Goal: Task Accomplishment & Management: Use online tool/utility

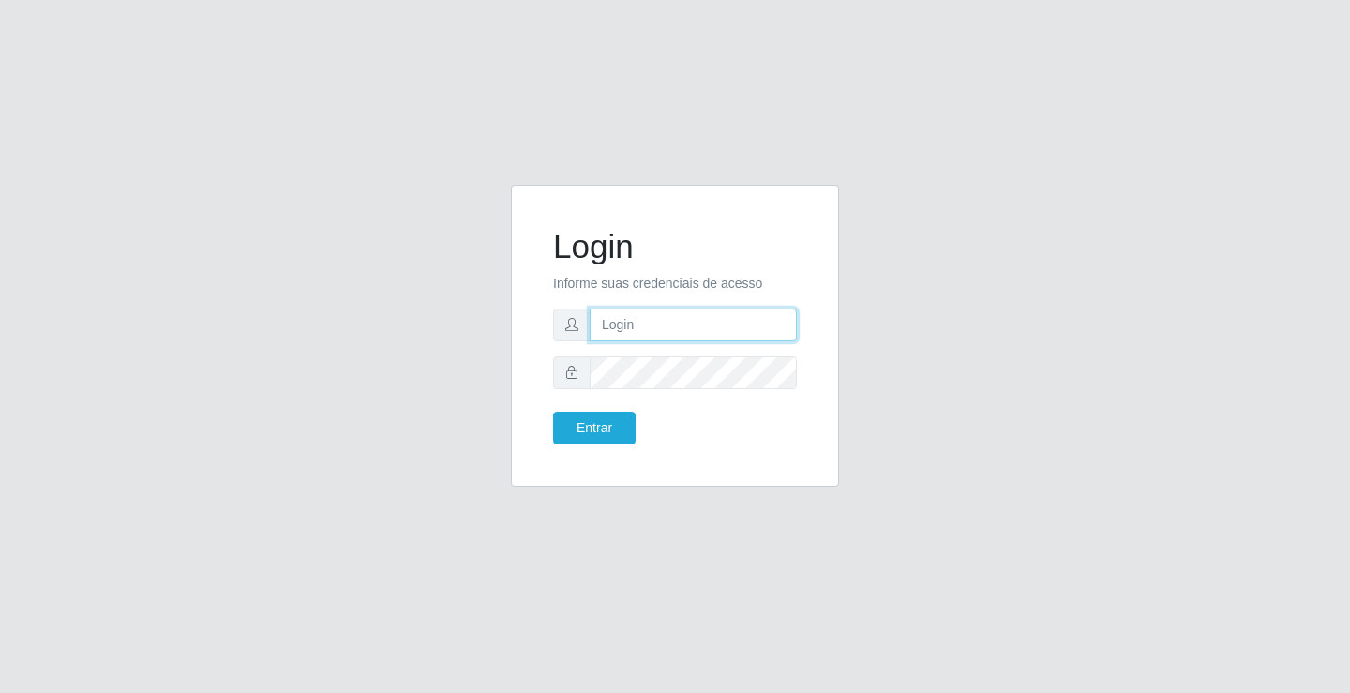
click at [626, 327] on input "text" at bounding box center [693, 324] width 207 height 33
type input "zivaneide@ideal"
click at [553, 412] on button "Entrar" at bounding box center [594, 428] width 83 height 33
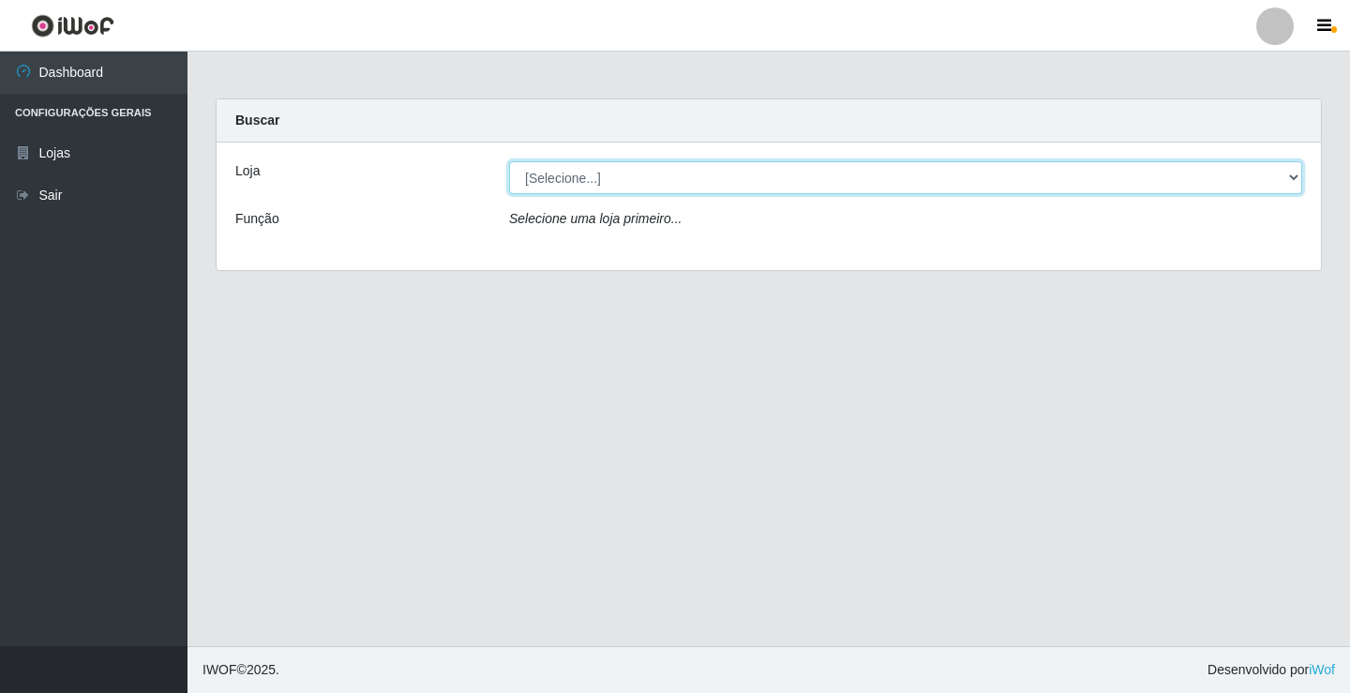
click at [1298, 178] on select "[Selecione...] Ideal - Conceição" at bounding box center [905, 177] width 793 height 33
select select "231"
click at [509, 161] on select "[Selecione...] Ideal - Conceição" at bounding box center [905, 177] width 793 height 33
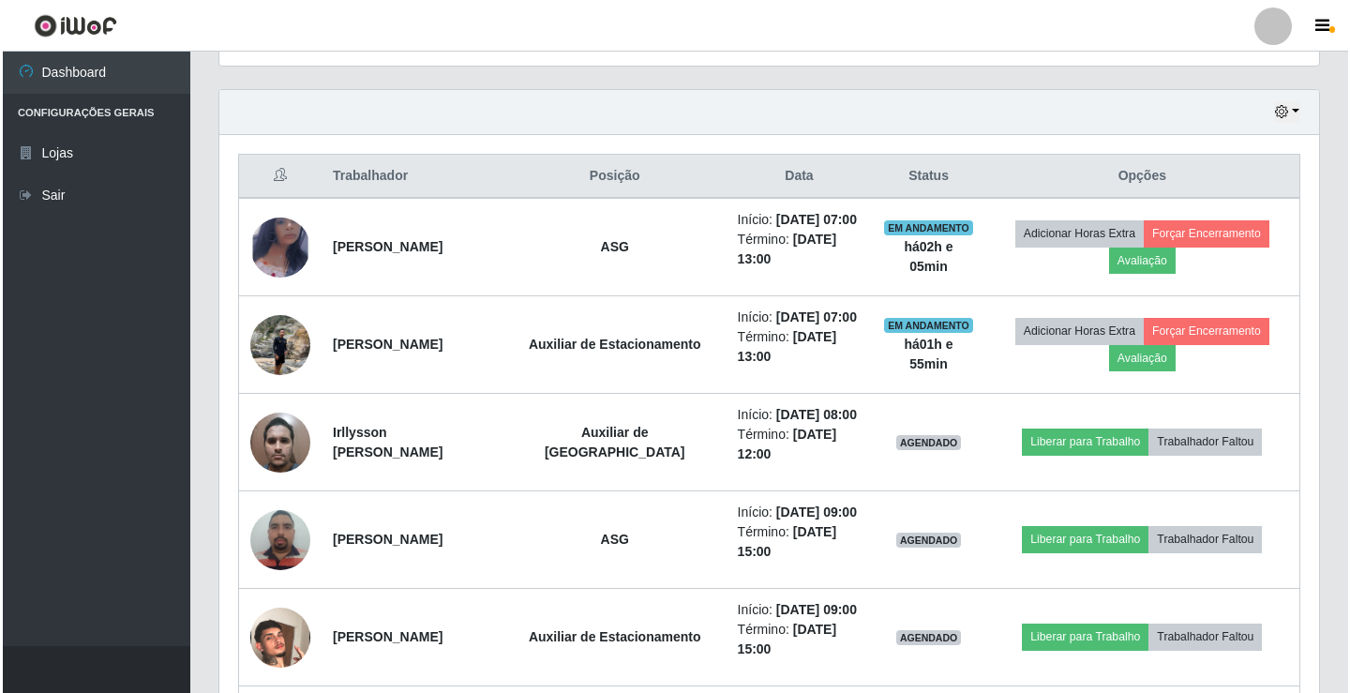
scroll to position [656, 0]
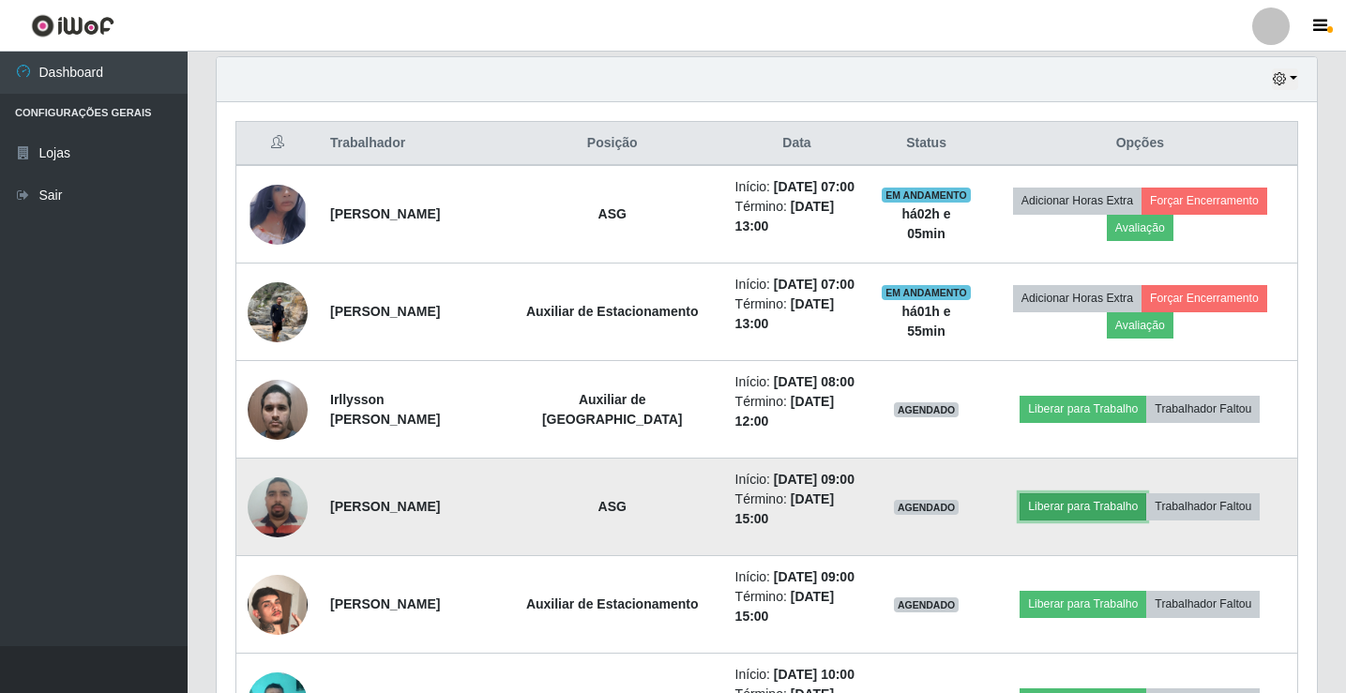
click at [1098, 515] on button "Liberar para Trabalho" at bounding box center [1082, 506] width 127 height 26
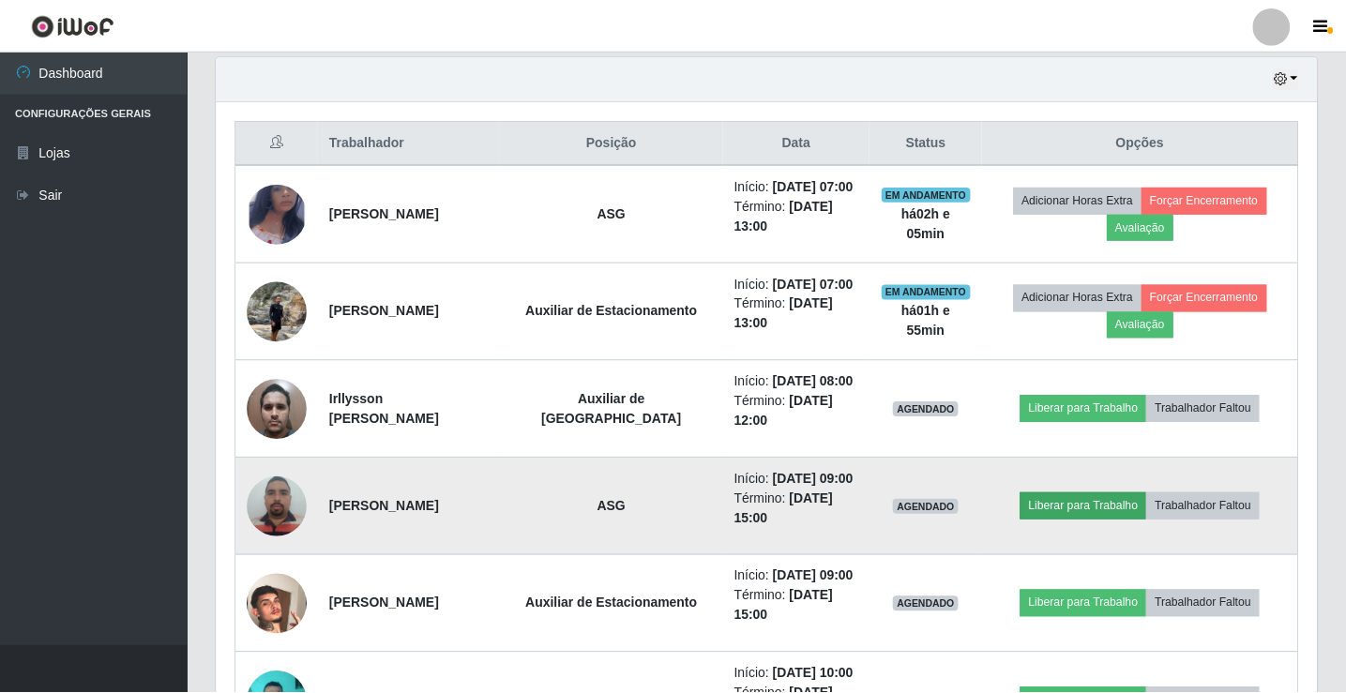
scroll to position [389, 1090]
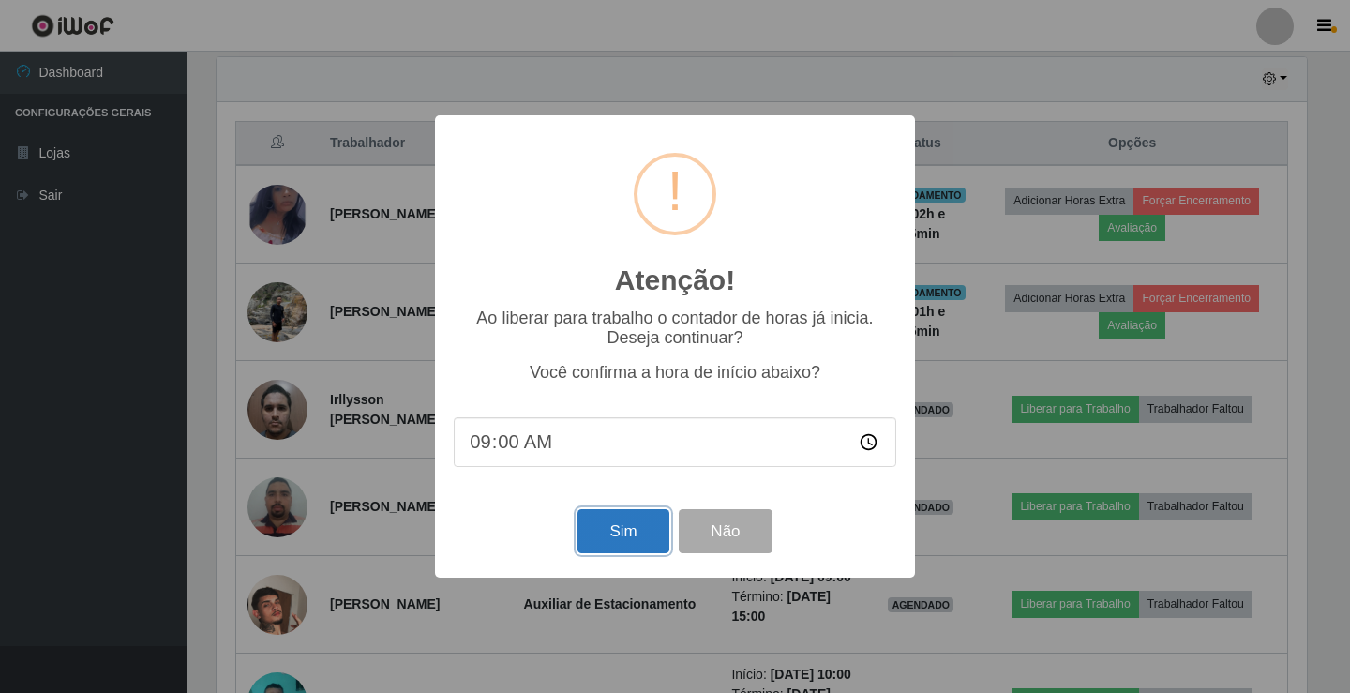
click at [627, 520] on button "Sim" at bounding box center [623, 531] width 91 height 44
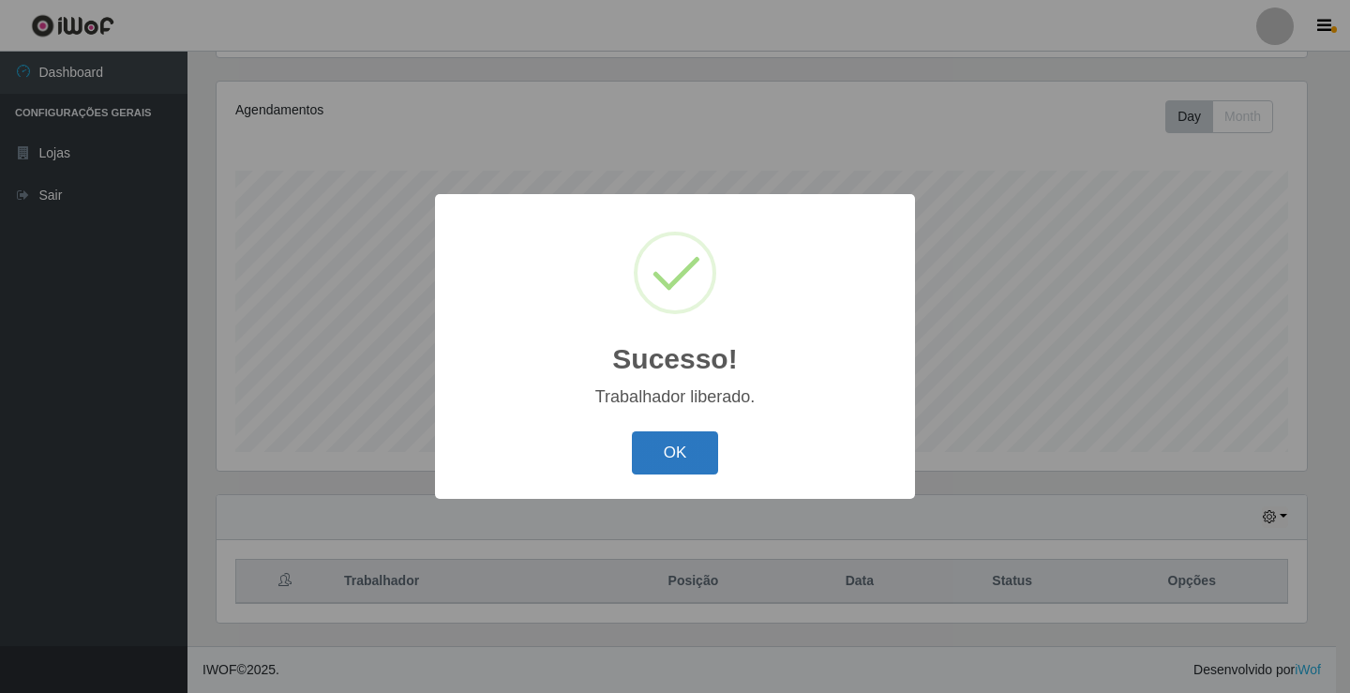
click at [679, 457] on button "OK" at bounding box center [675, 453] width 87 height 44
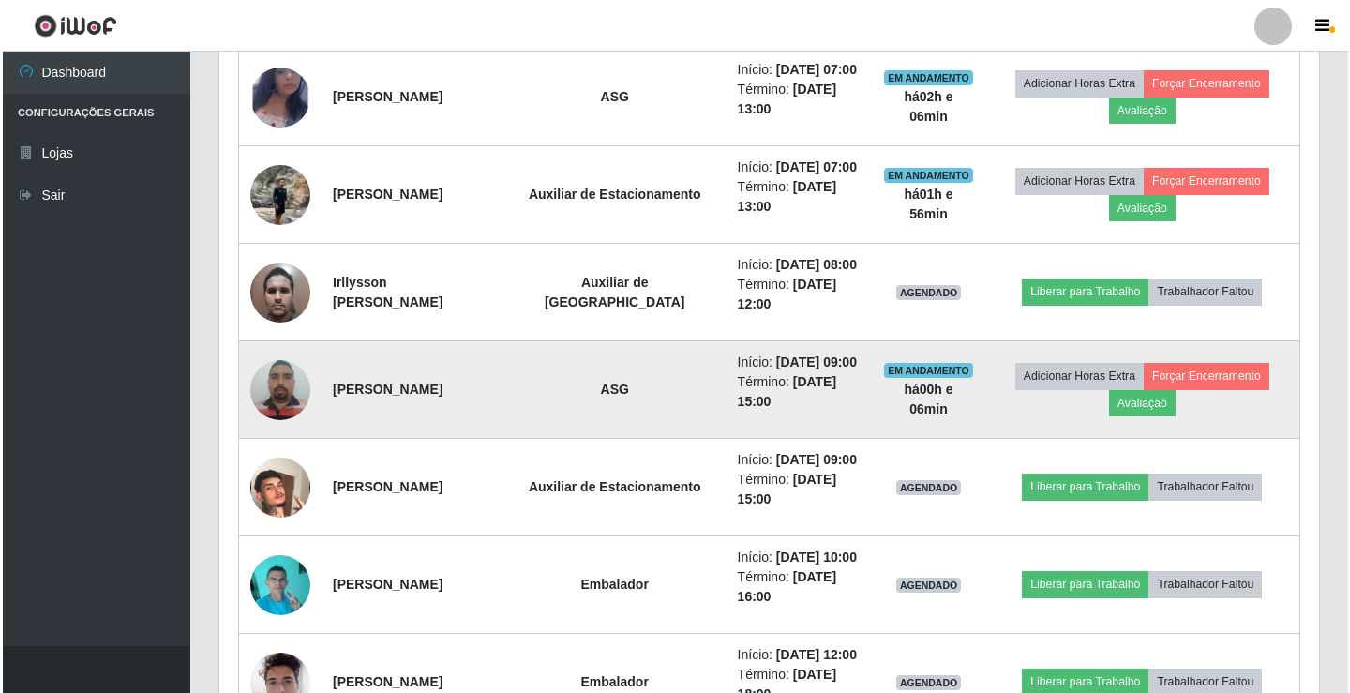
scroll to position [781, 0]
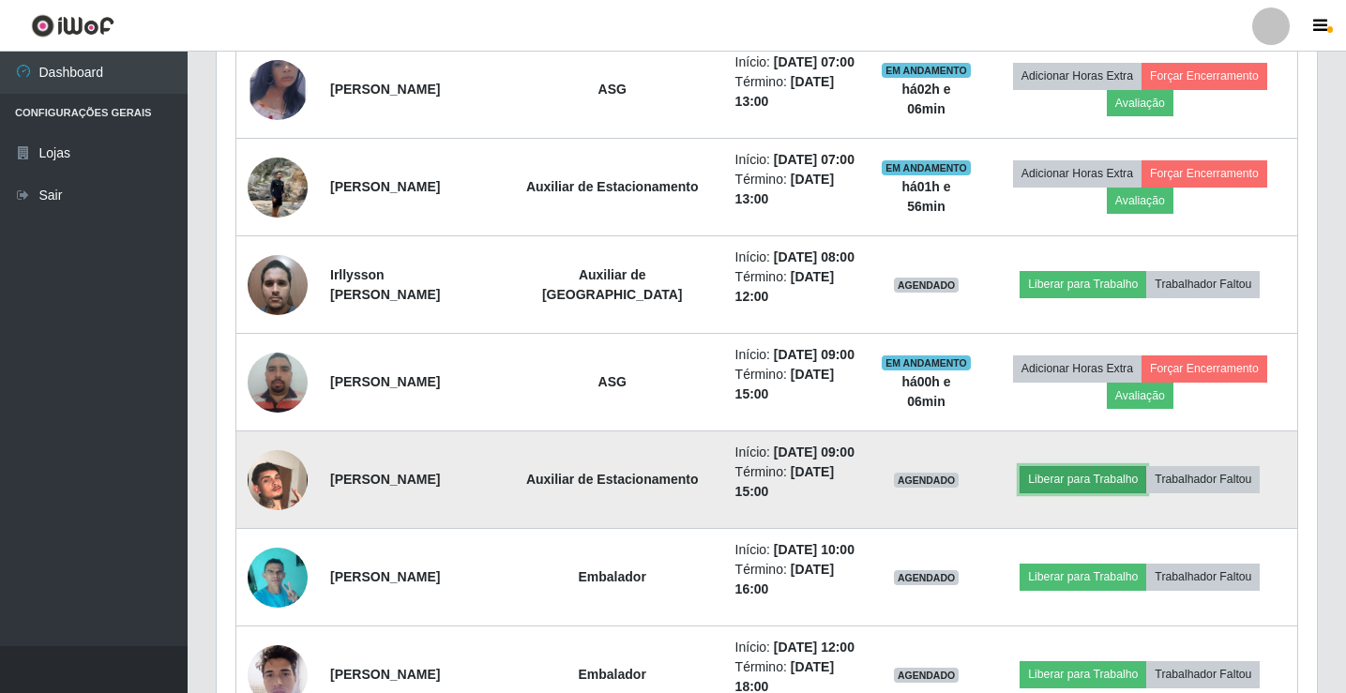
click at [1106, 485] on button "Liberar para Trabalho" at bounding box center [1082, 479] width 127 height 26
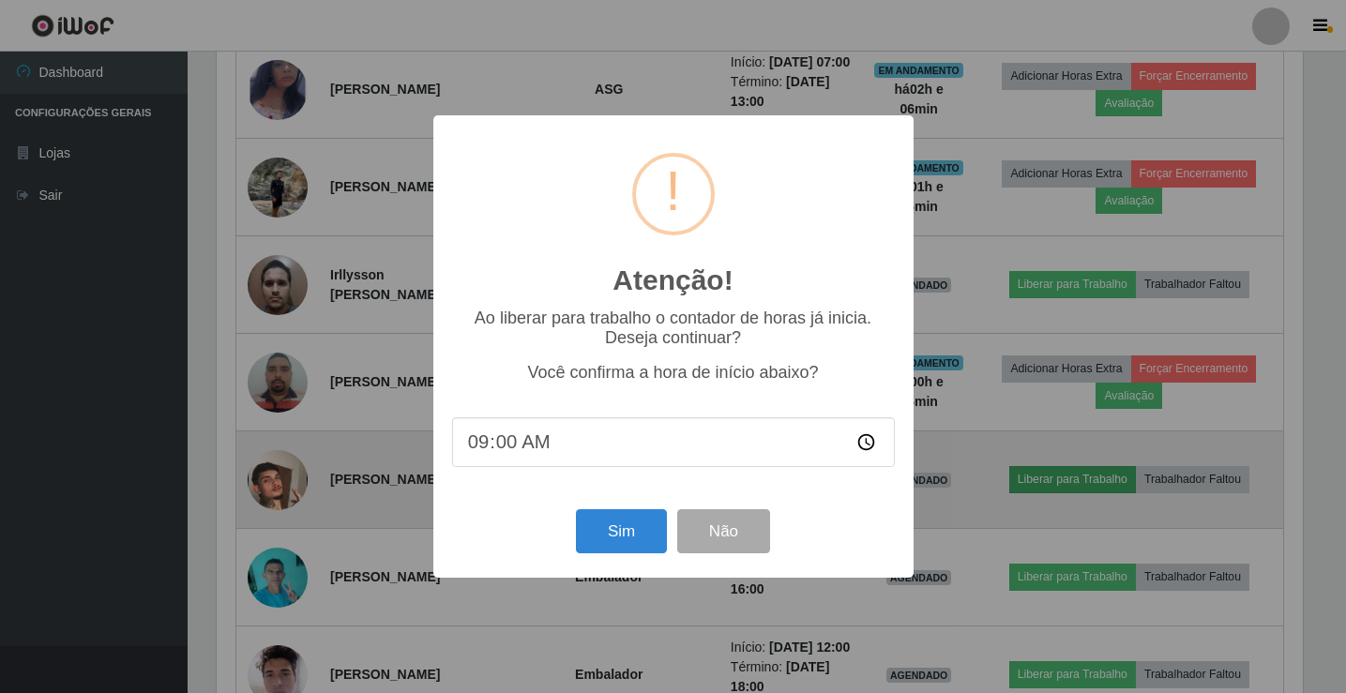
scroll to position [389, 1090]
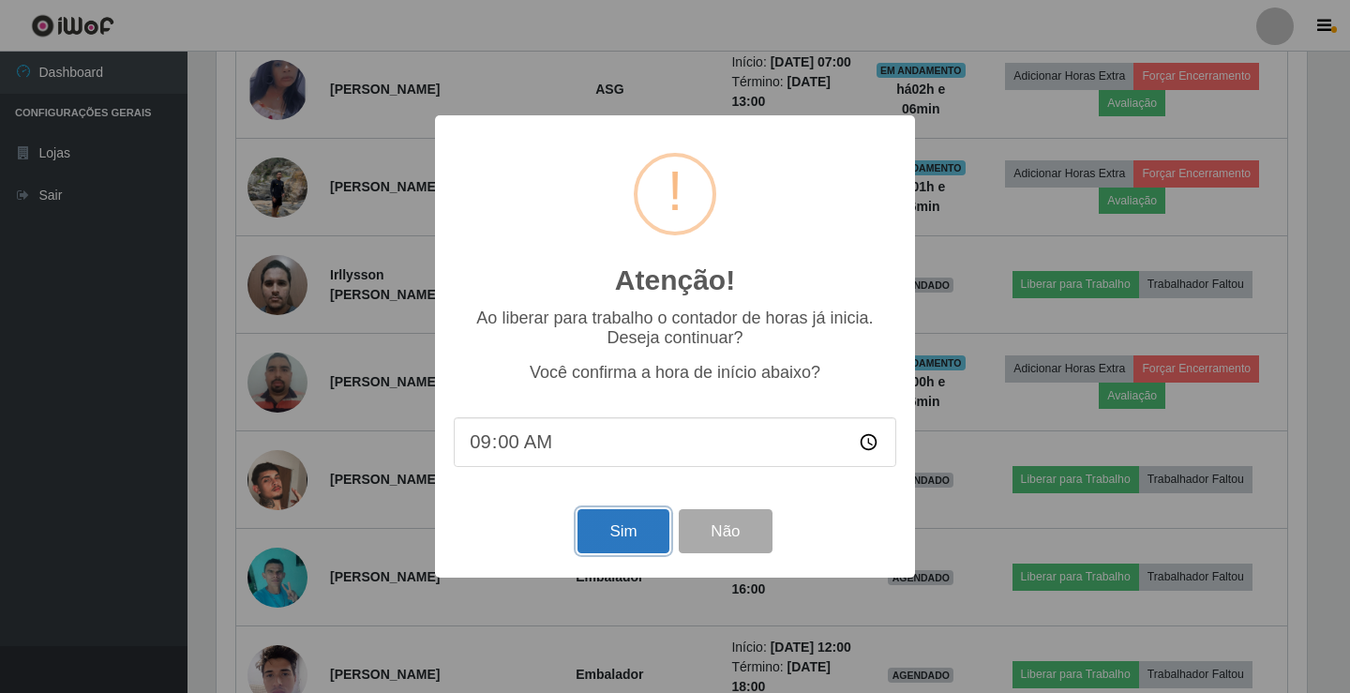
click at [623, 542] on button "Sim" at bounding box center [623, 531] width 91 height 44
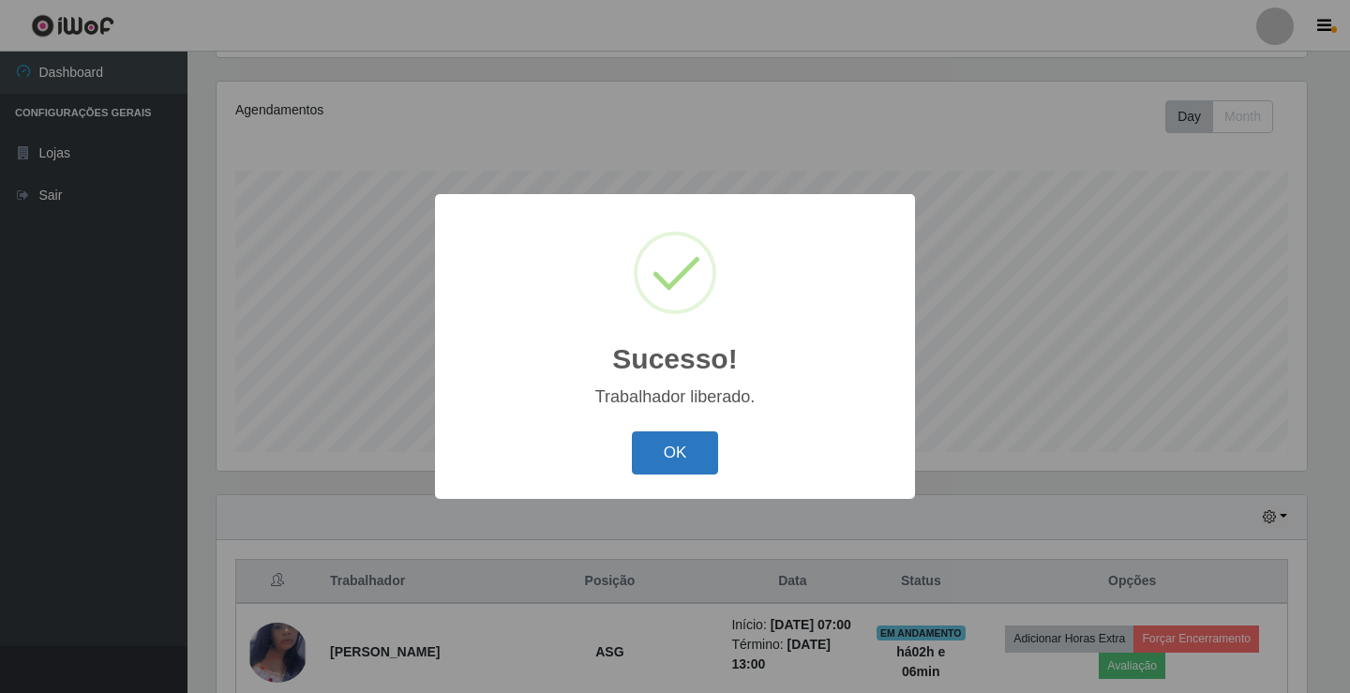
click at [663, 449] on button "OK" at bounding box center [675, 453] width 87 height 44
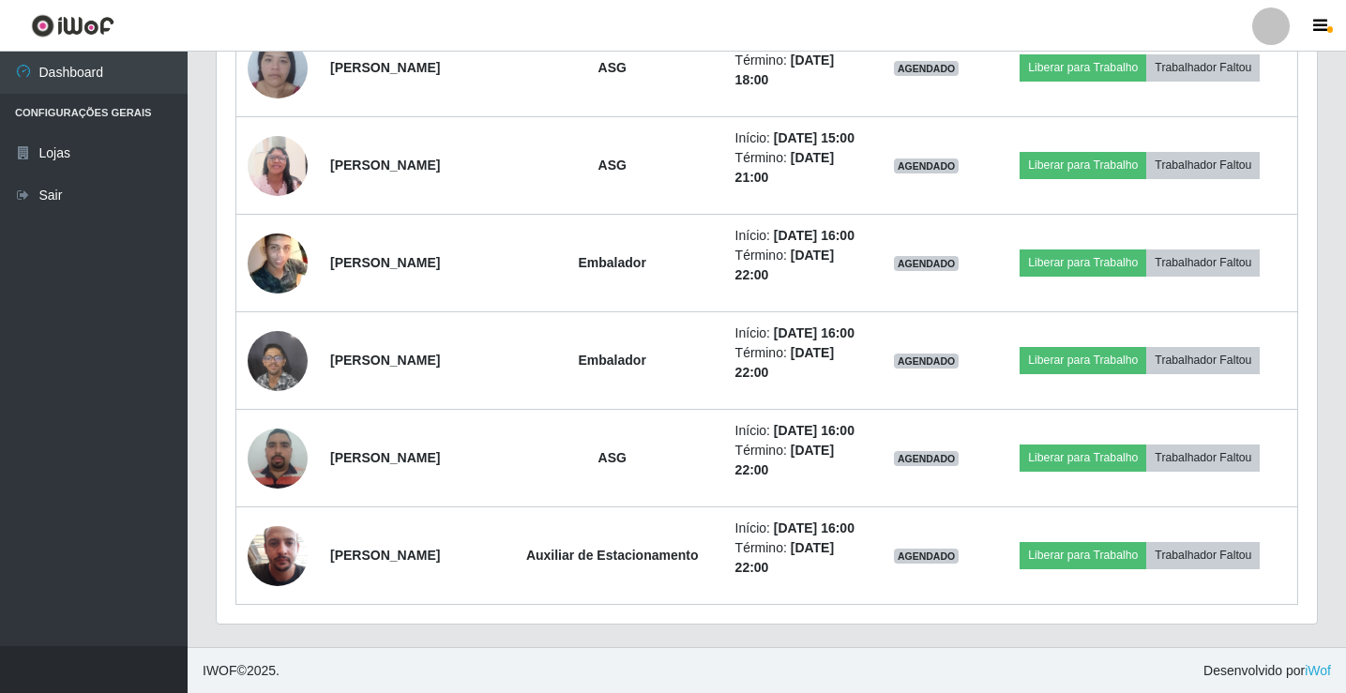
scroll to position [1486, 0]
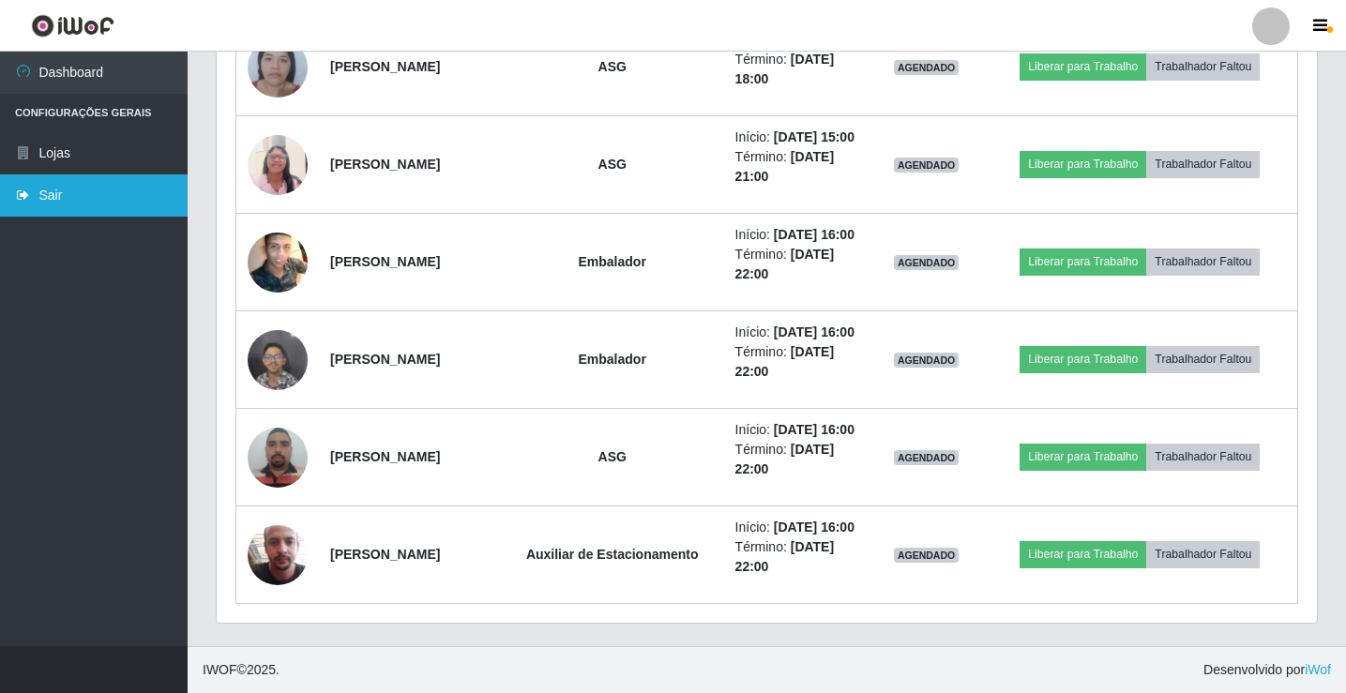
click at [29, 190] on icon at bounding box center [23, 194] width 17 height 13
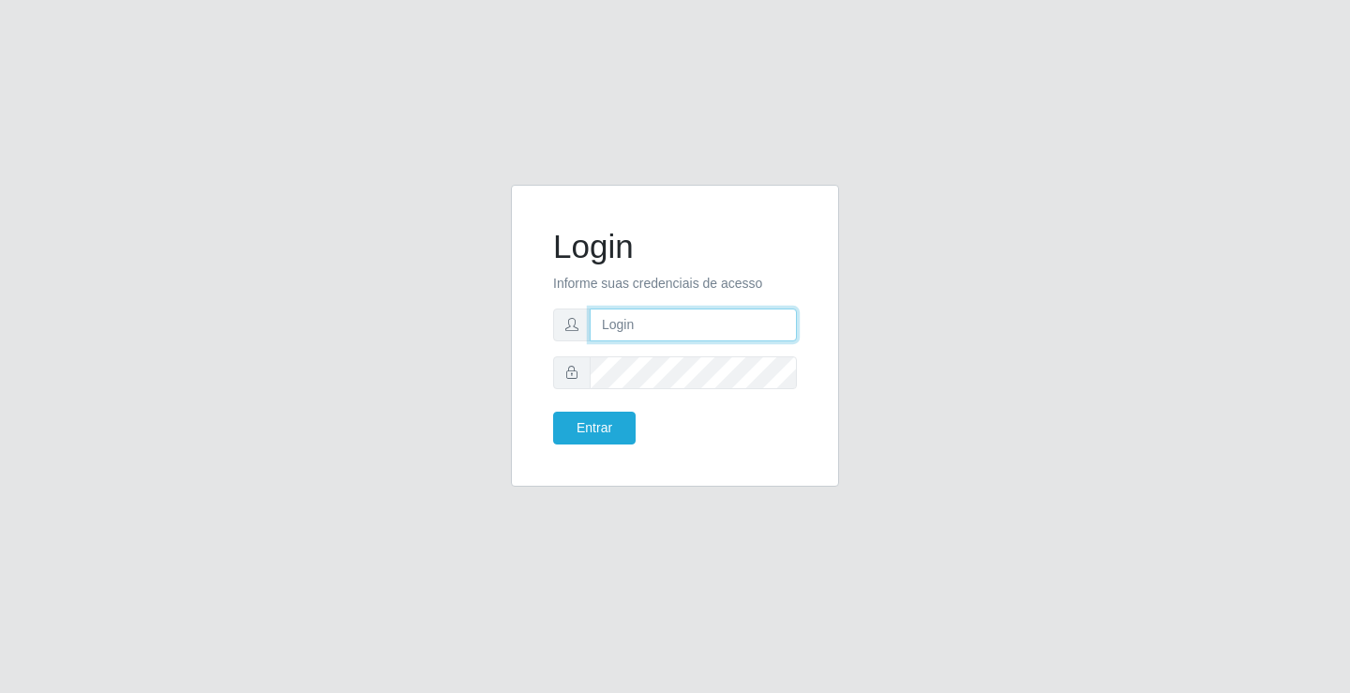
click at [619, 328] on input "text" at bounding box center [693, 324] width 207 height 33
type input "aislan@ideal"
click at [553, 412] on button "Entrar" at bounding box center [594, 428] width 83 height 33
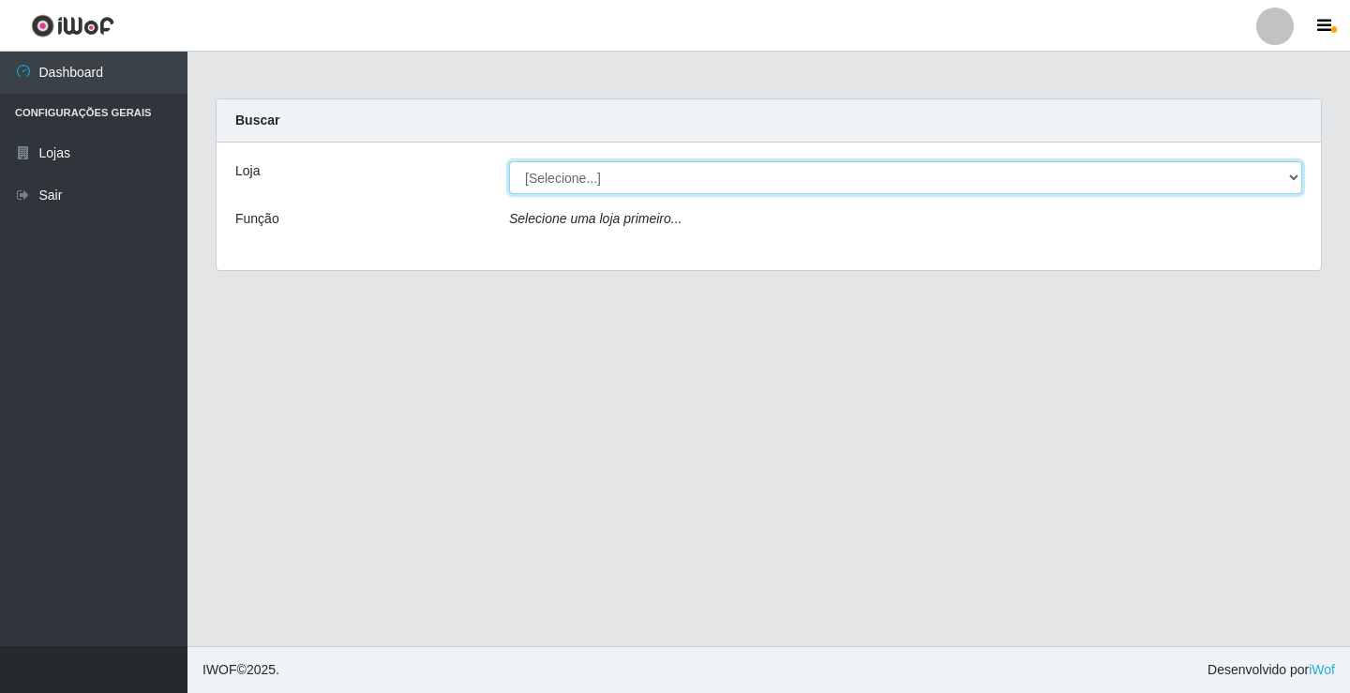
click at [846, 188] on select "[Selecione...] Ideal - Conceição" at bounding box center [905, 177] width 793 height 33
select select "231"
click at [509, 161] on select "[Selecione...] Ideal - Conceição" at bounding box center [905, 177] width 793 height 33
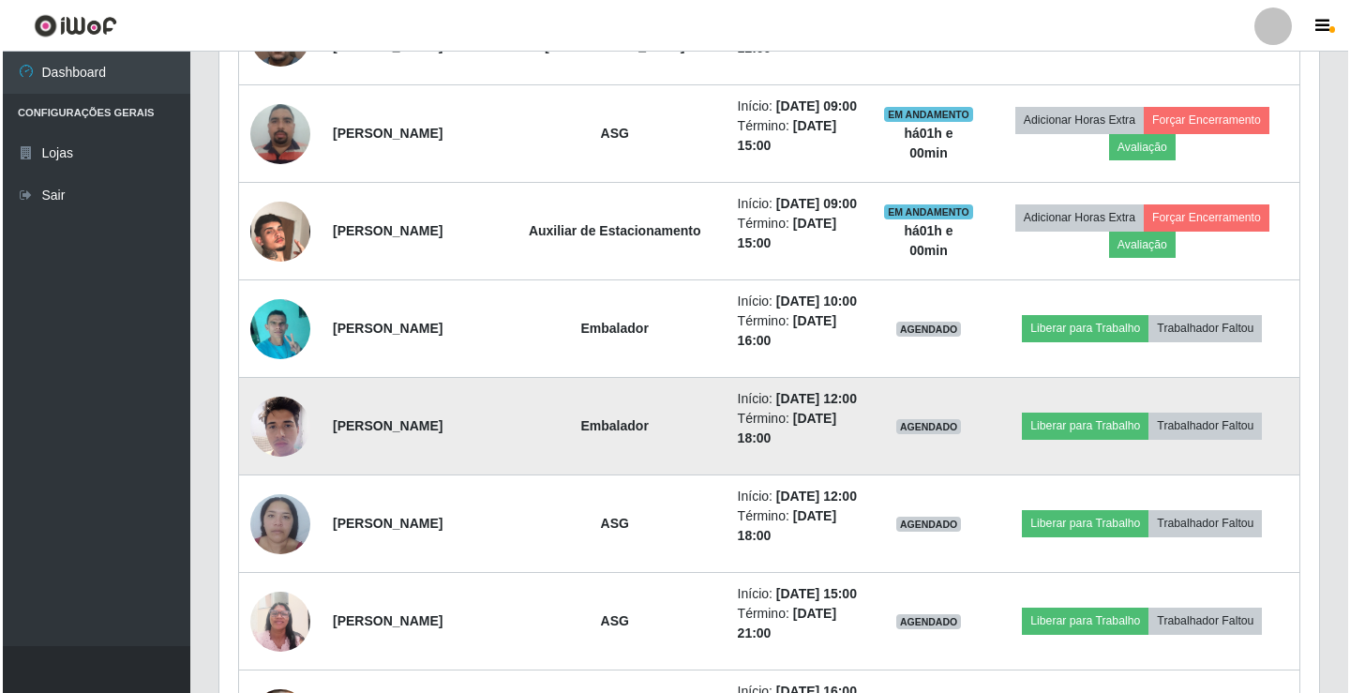
scroll to position [1031, 0]
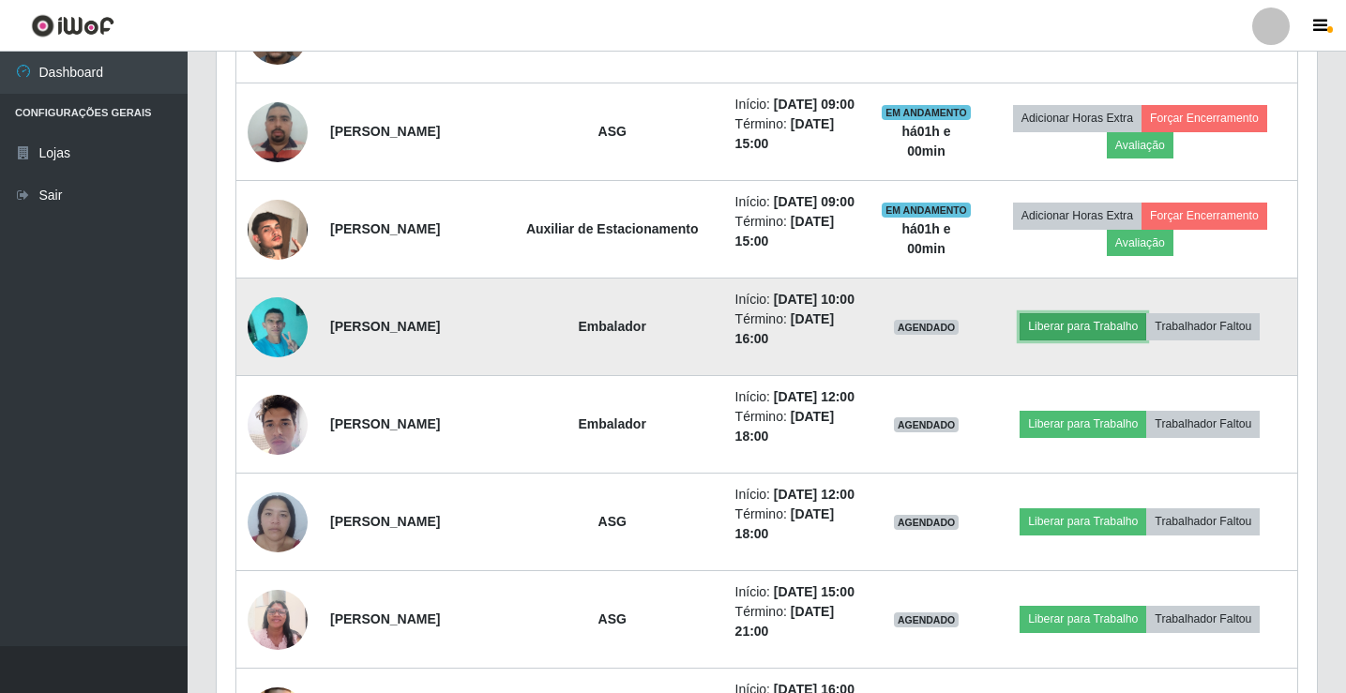
click at [1071, 330] on button "Liberar para Trabalho" at bounding box center [1082, 326] width 127 height 26
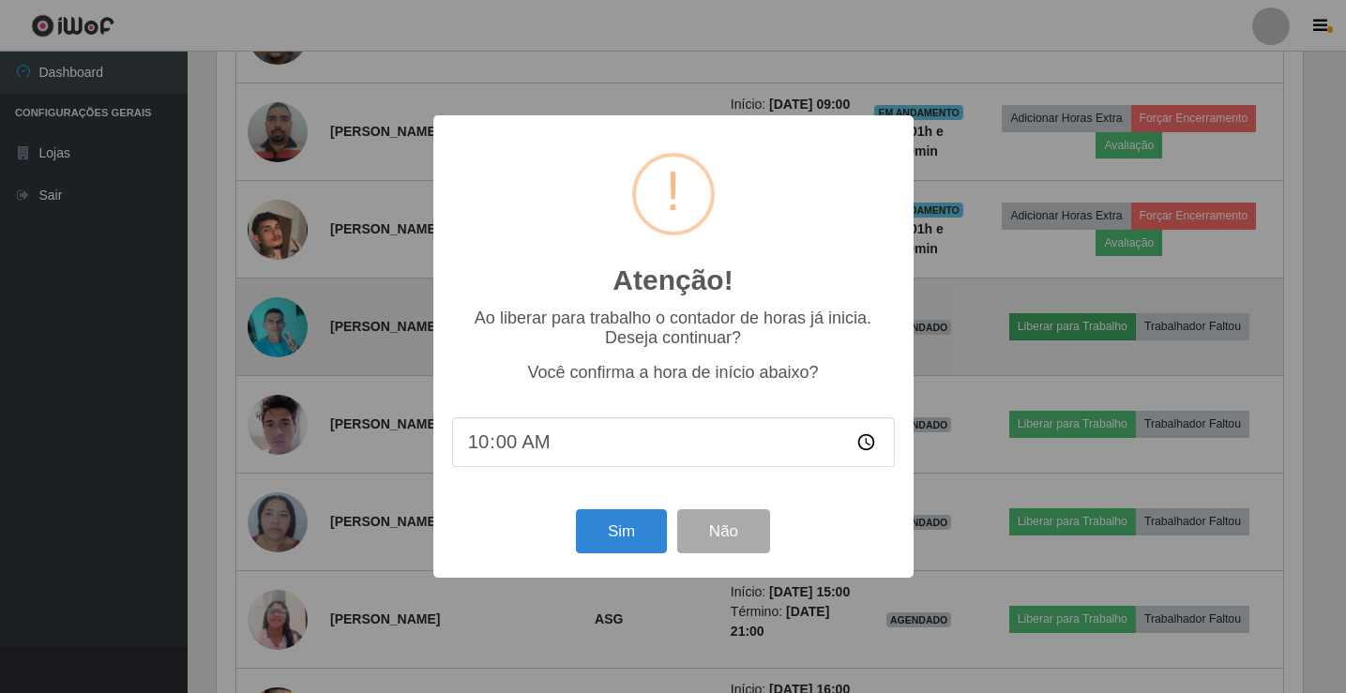
scroll to position [389, 1090]
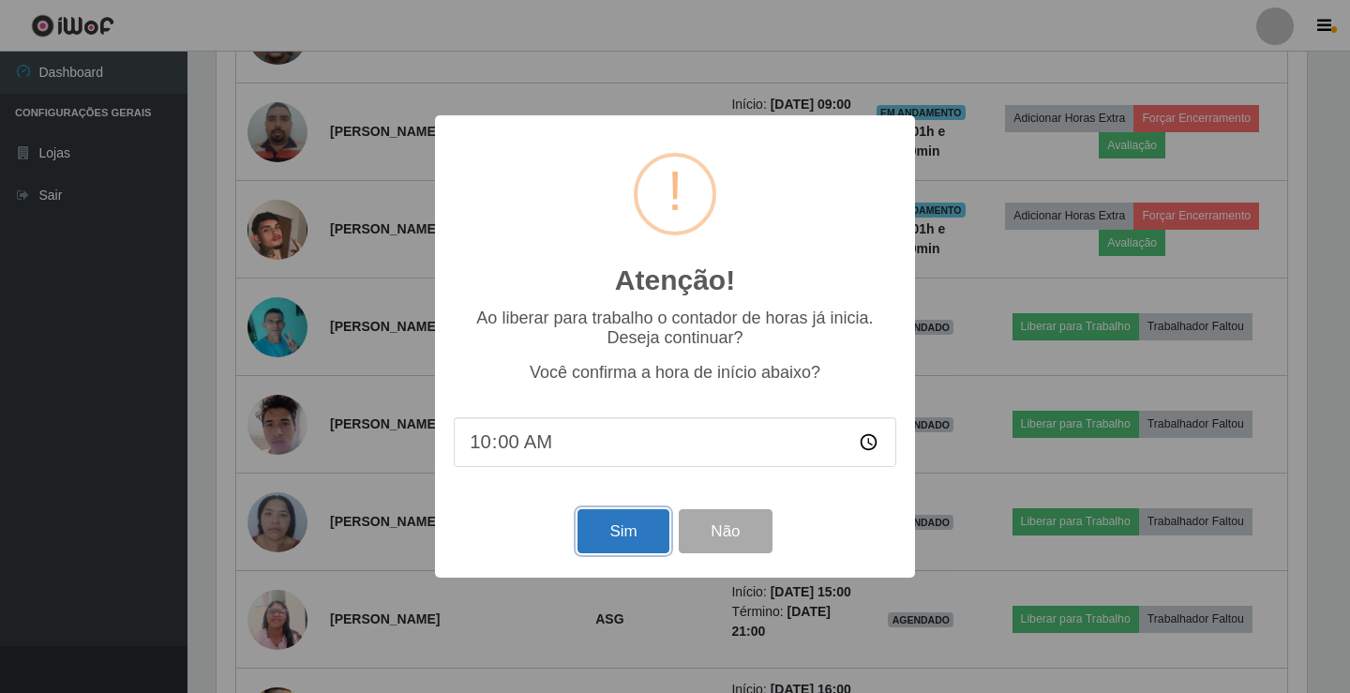
click at [627, 530] on button "Sim" at bounding box center [623, 531] width 91 height 44
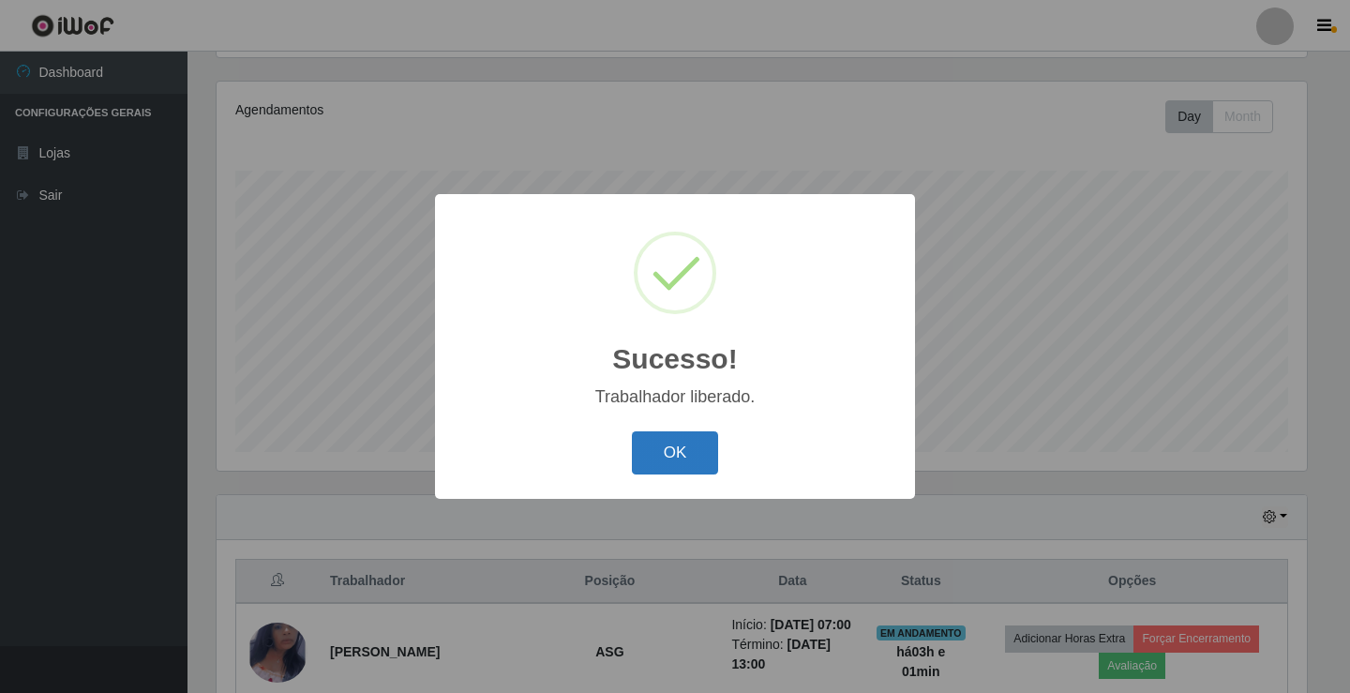
click at [706, 455] on button "OK" at bounding box center [675, 453] width 87 height 44
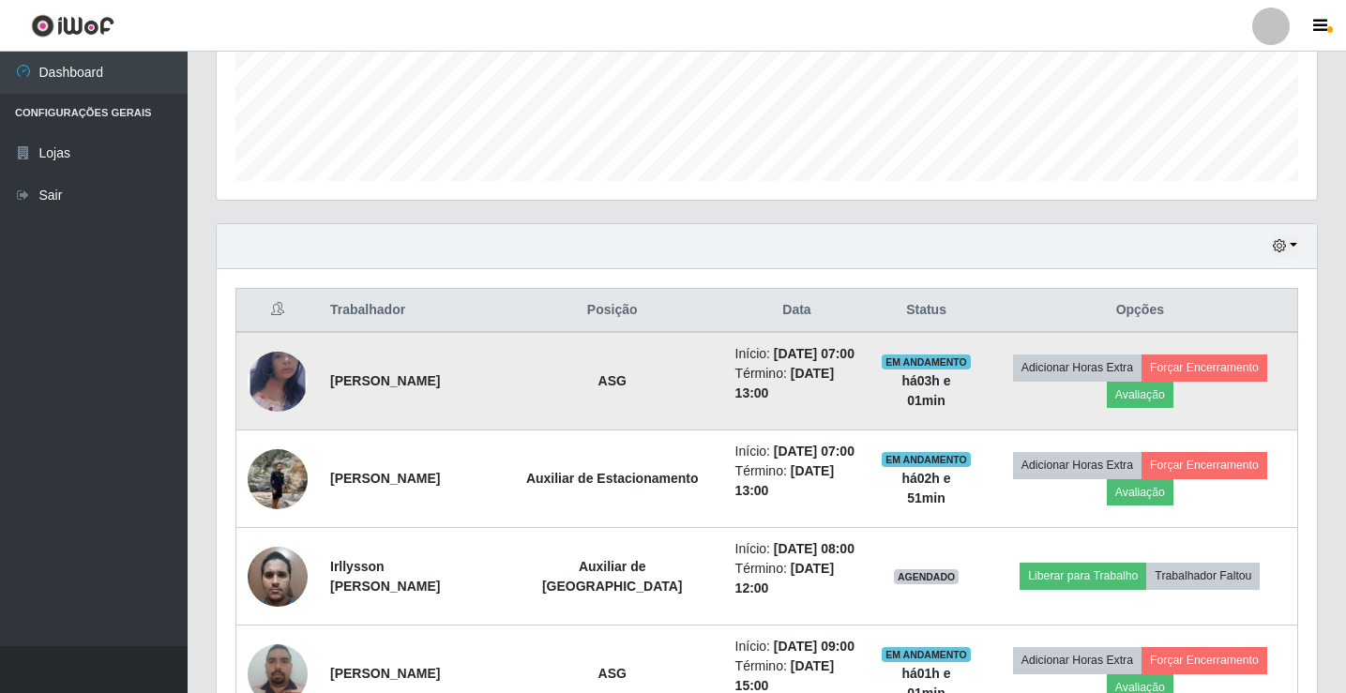
scroll to position [312, 0]
